Goal: Task Accomplishment & Management: Use online tool/utility

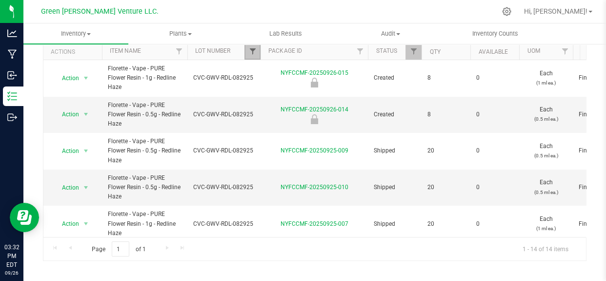
click at [250, 52] on span "Filter" at bounding box center [252, 51] width 8 height 8
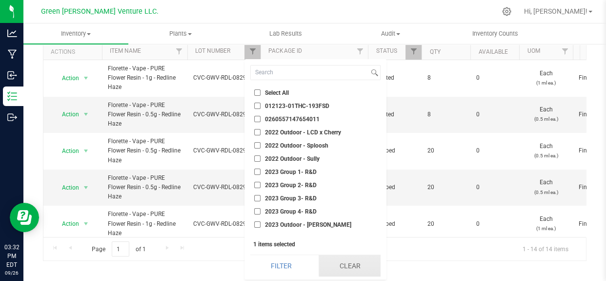
click at [337, 265] on button "Clear" at bounding box center [350, 265] width 62 height 21
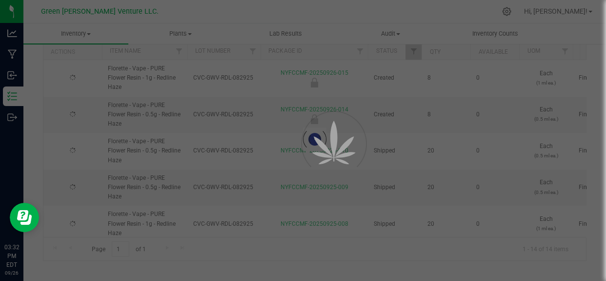
type input "[DATE]"
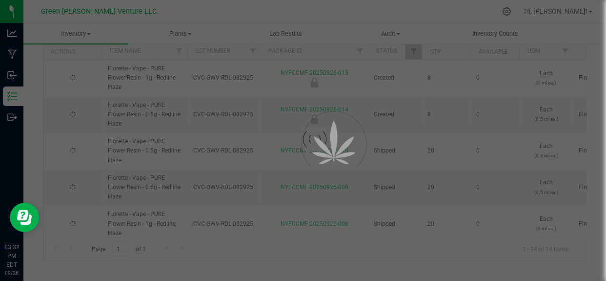
type input "[DATE]"
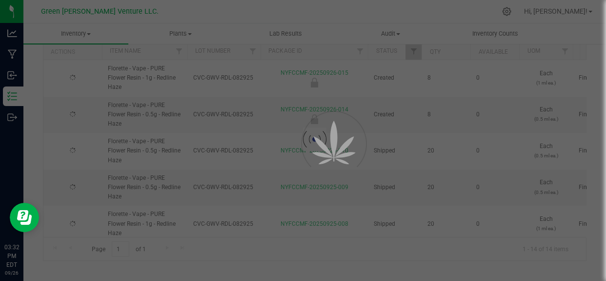
type input "[DATE]"
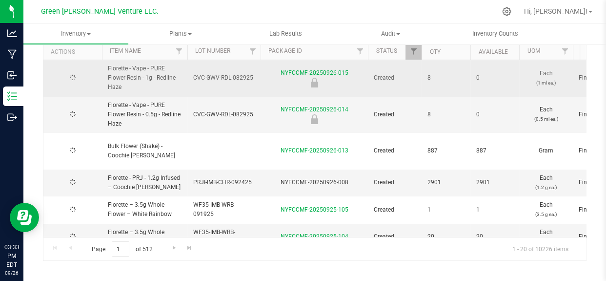
type input "[DATE]"
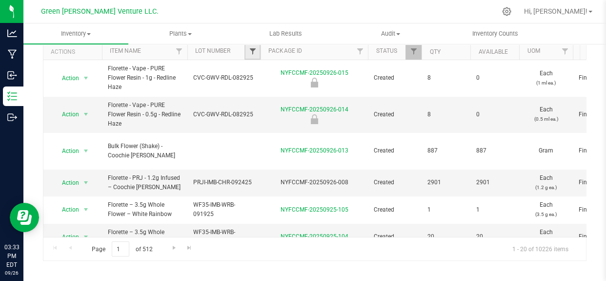
click at [248, 53] on span "Filter" at bounding box center [252, 51] width 8 height 8
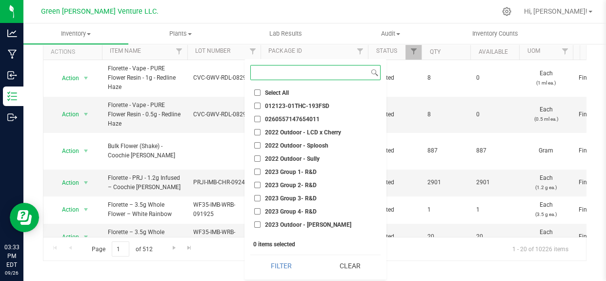
paste input "CWFS-ULF-BBS-090225"
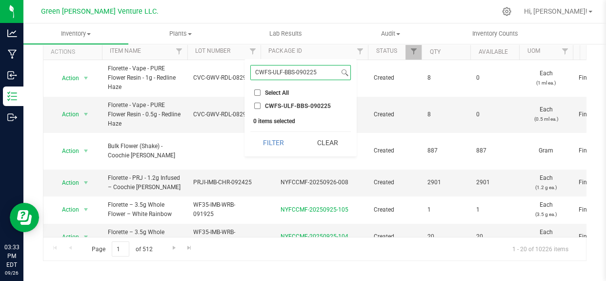
type input "CWFS-ULF-BBS-090225"
click at [279, 105] on span "CWFS-ULF-BBS-090225" at bounding box center [298, 106] width 66 height 6
click at [261, 105] on input "CWFS-ULF-BBS-090225" at bounding box center [257, 105] width 6 height 6
checkbox input "true"
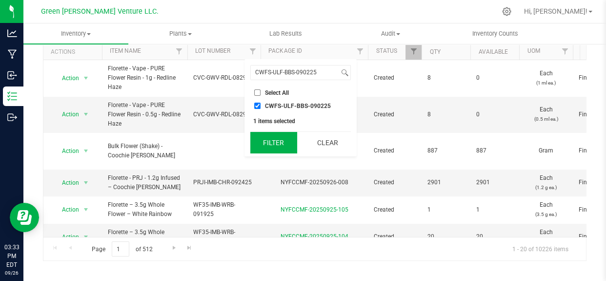
click at [274, 135] on button "Filter" at bounding box center [273, 142] width 47 height 21
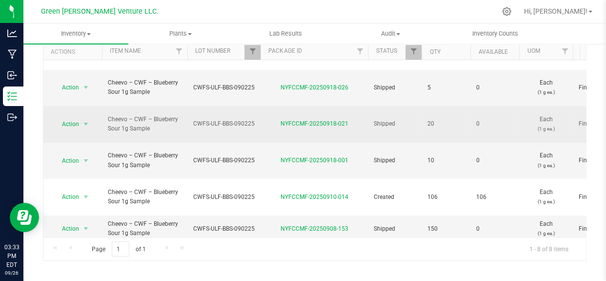
scroll to position [55, 0]
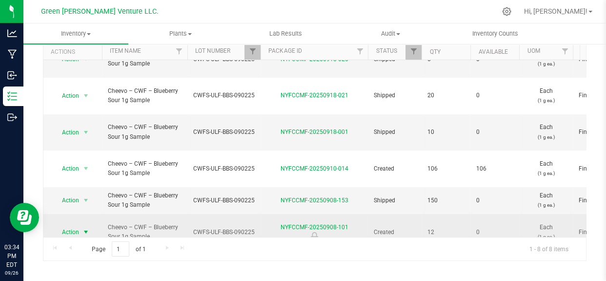
click at [71, 225] on span "Action" at bounding box center [66, 232] width 26 height 14
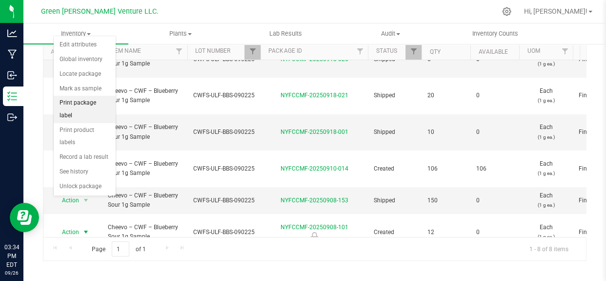
click at [88, 105] on li "Print package label" at bounding box center [85, 109] width 62 height 27
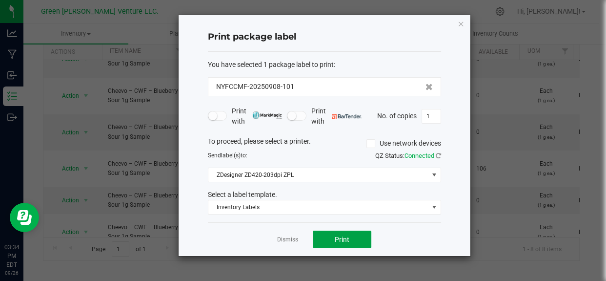
click at [332, 238] on button "Print" at bounding box center [342, 239] width 59 height 18
click at [283, 236] on link "Dismiss" at bounding box center [287, 239] width 21 height 8
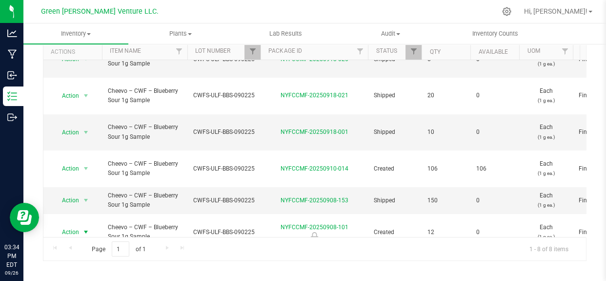
click at [66, 257] on span "Action" at bounding box center [66, 264] width 26 height 14
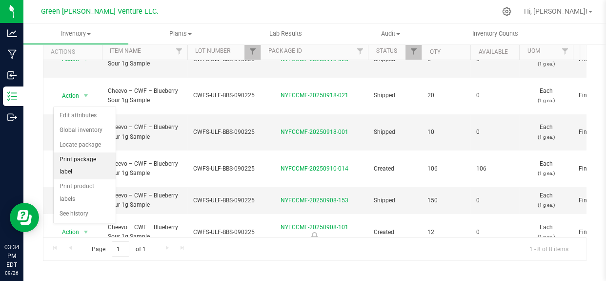
click at [82, 164] on li "Print package label" at bounding box center [85, 165] width 62 height 27
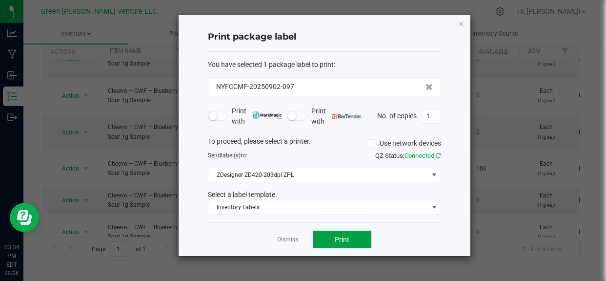
click at [328, 240] on button "Print" at bounding box center [342, 239] width 59 height 18
click at [273, 238] on div "Dismiss Print" at bounding box center [324, 239] width 233 height 34
click at [283, 238] on link "Dismiss" at bounding box center [287, 239] width 21 height 8
